Goal: Check status: Check status

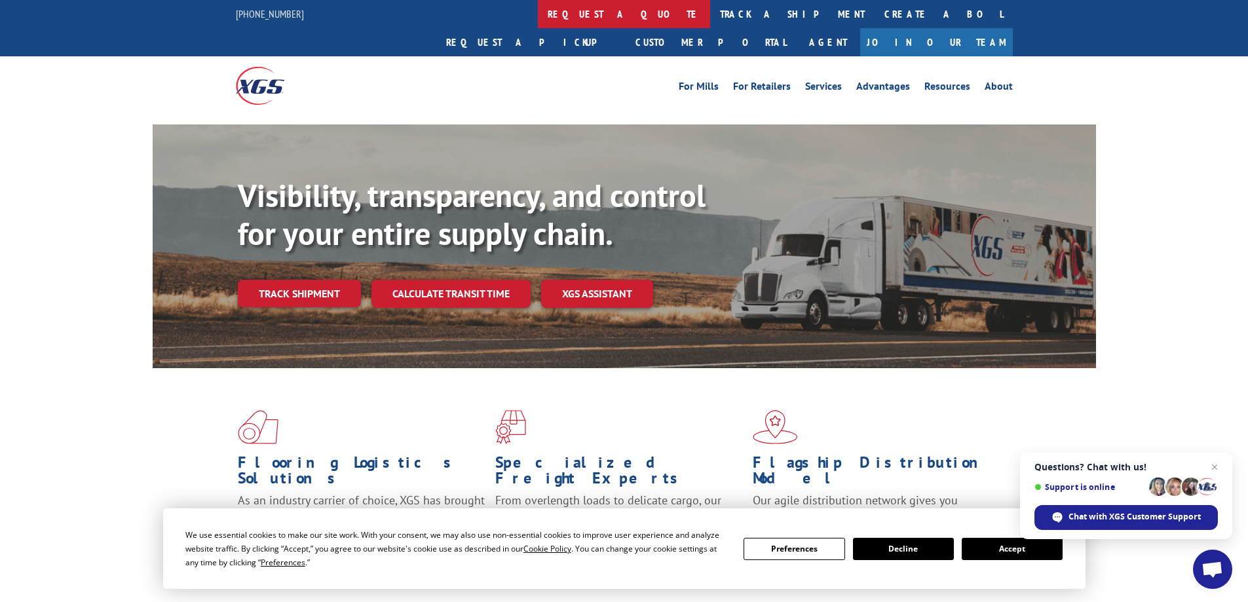
click at [538, 7] on link "request a quote" at bounding box center [624, 14] width 172 height 28
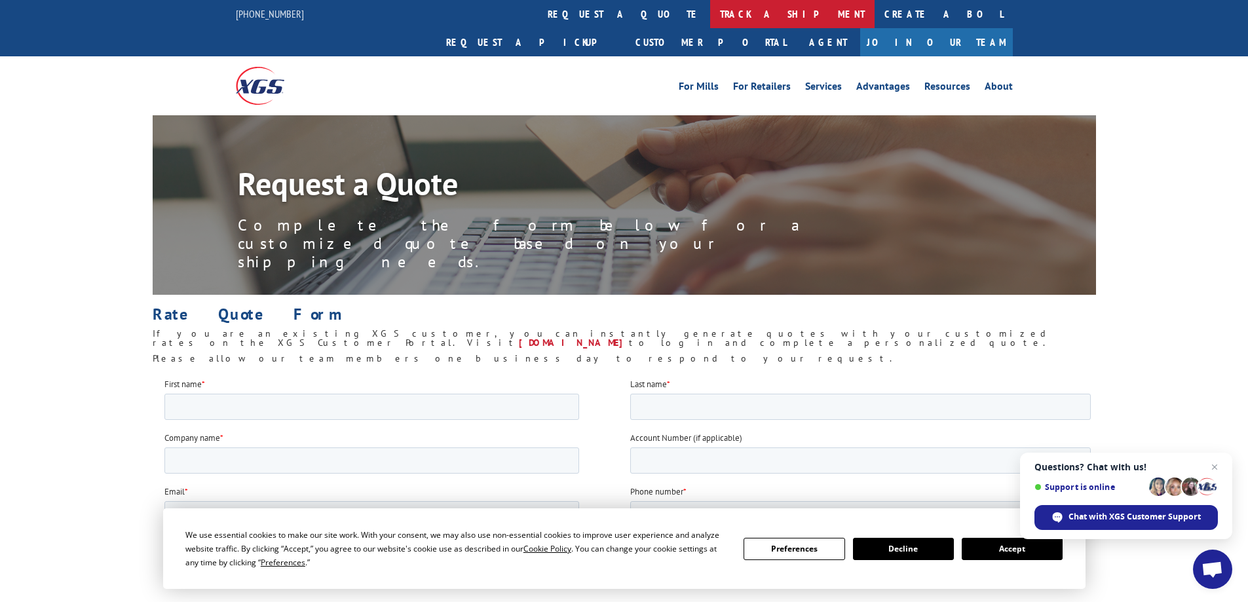
click at [710, 14] on link "track a shipment" at bounding box center [792, 14] width 164 height 28
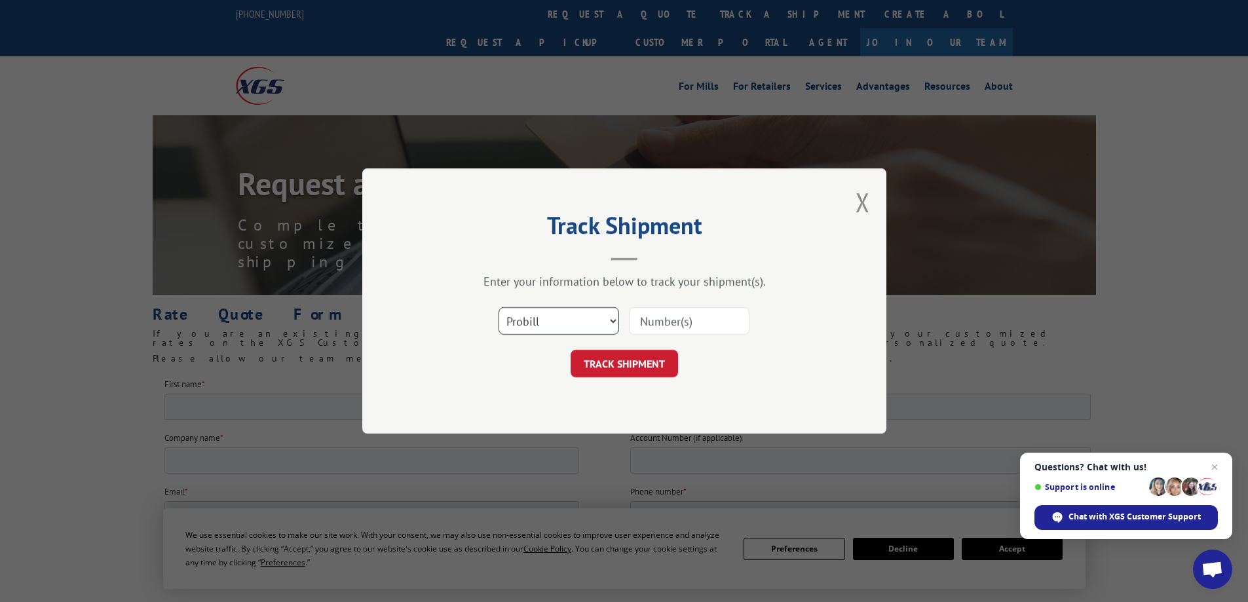
click at [586, 316] on select "Select category... Probill BOL PO" at bounding box center [558, 321] width 121 height 28
select select "bol"
click at [498, 307] on select "Select category... Probill BOL PO" at bounding box center [558, 321] width 121 height 28
click at [668, 322] on input at bounding box center [689, 321] width 121 height 28
paste input "5606471"
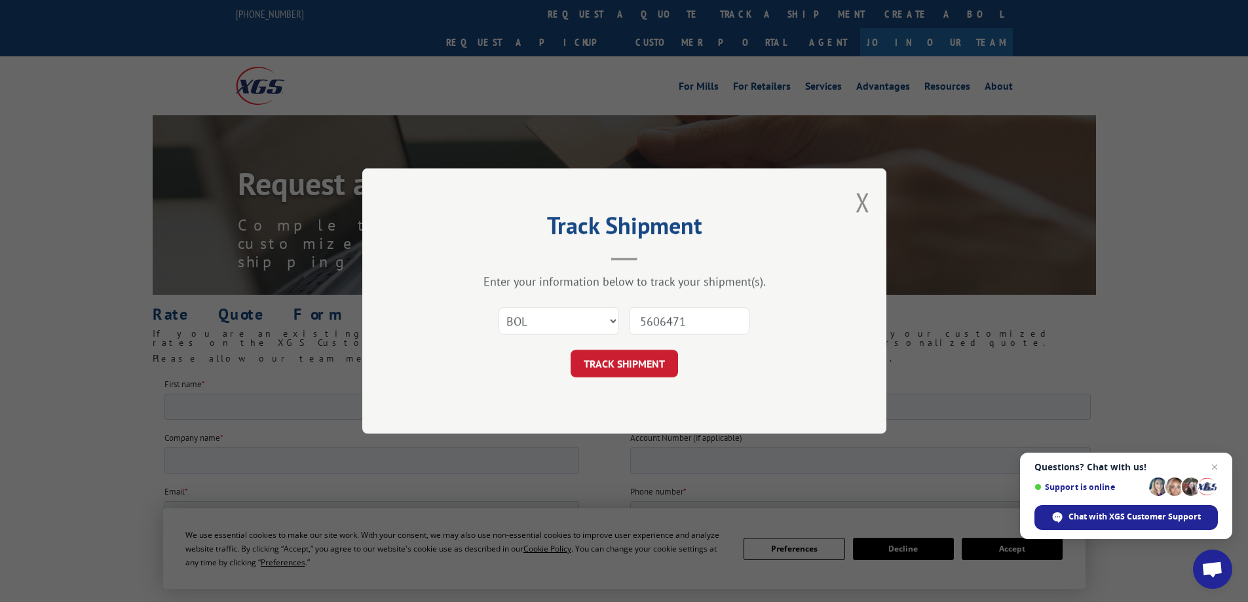
type input "5606471"
click at [571, 350] on button "TRACK SHIPMENT" at bounding box center [624, 364] width 107 height 28
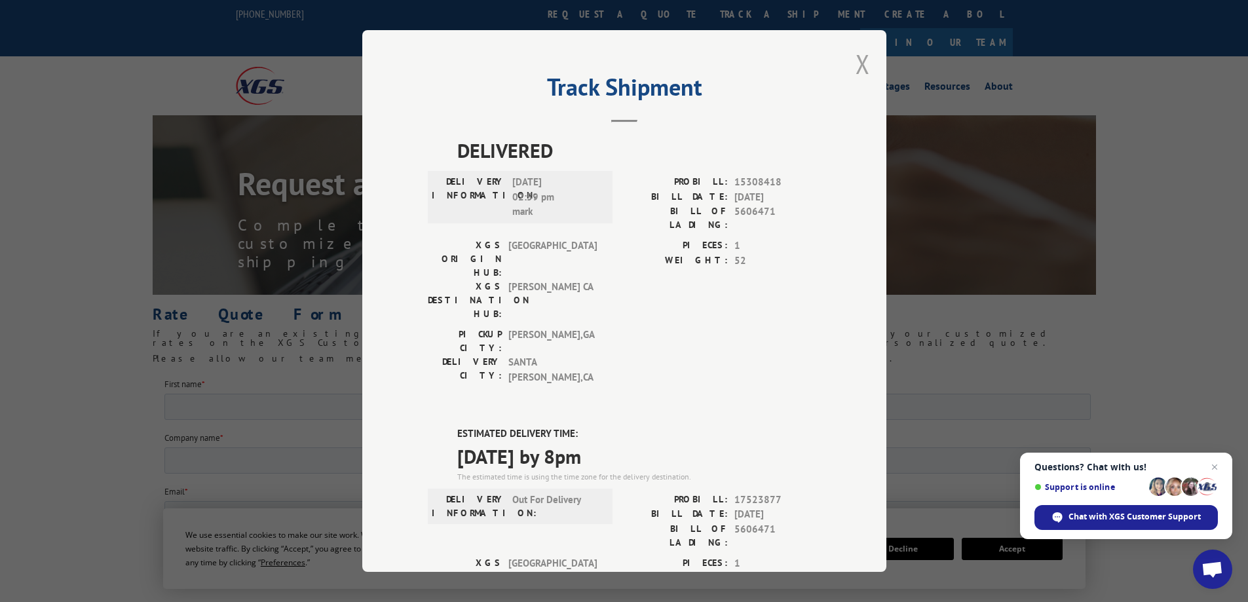
drag, startPoint x: 857, startPoint y: 66, endPoint x: 460, endPoint y: 3, distance: 402.4
click at [855, 66] on button "Close modal" at bounding box center [862, 64] width 14 height 35
